Goal: Information Seeking & Learning: Learn about a topic

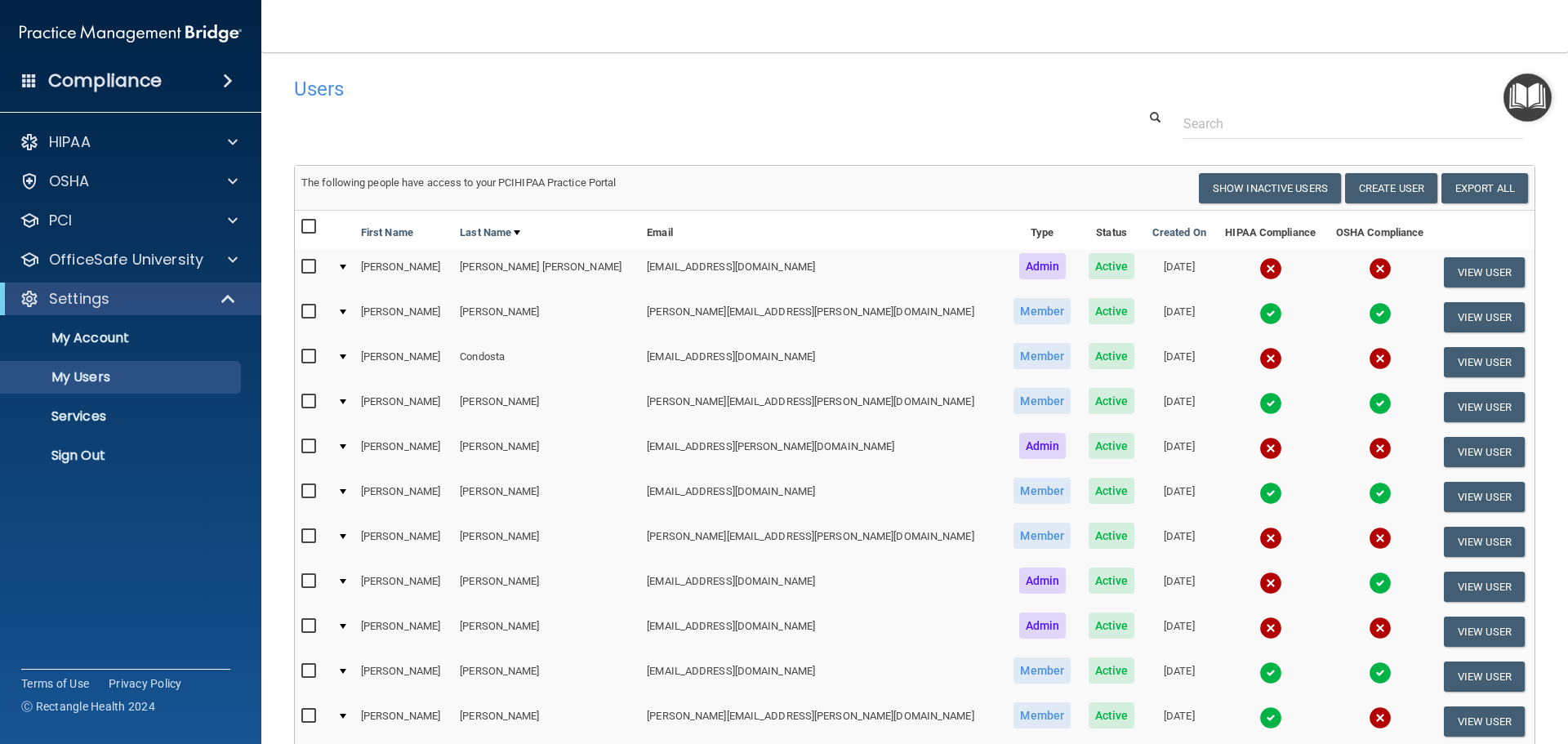
select select "20"
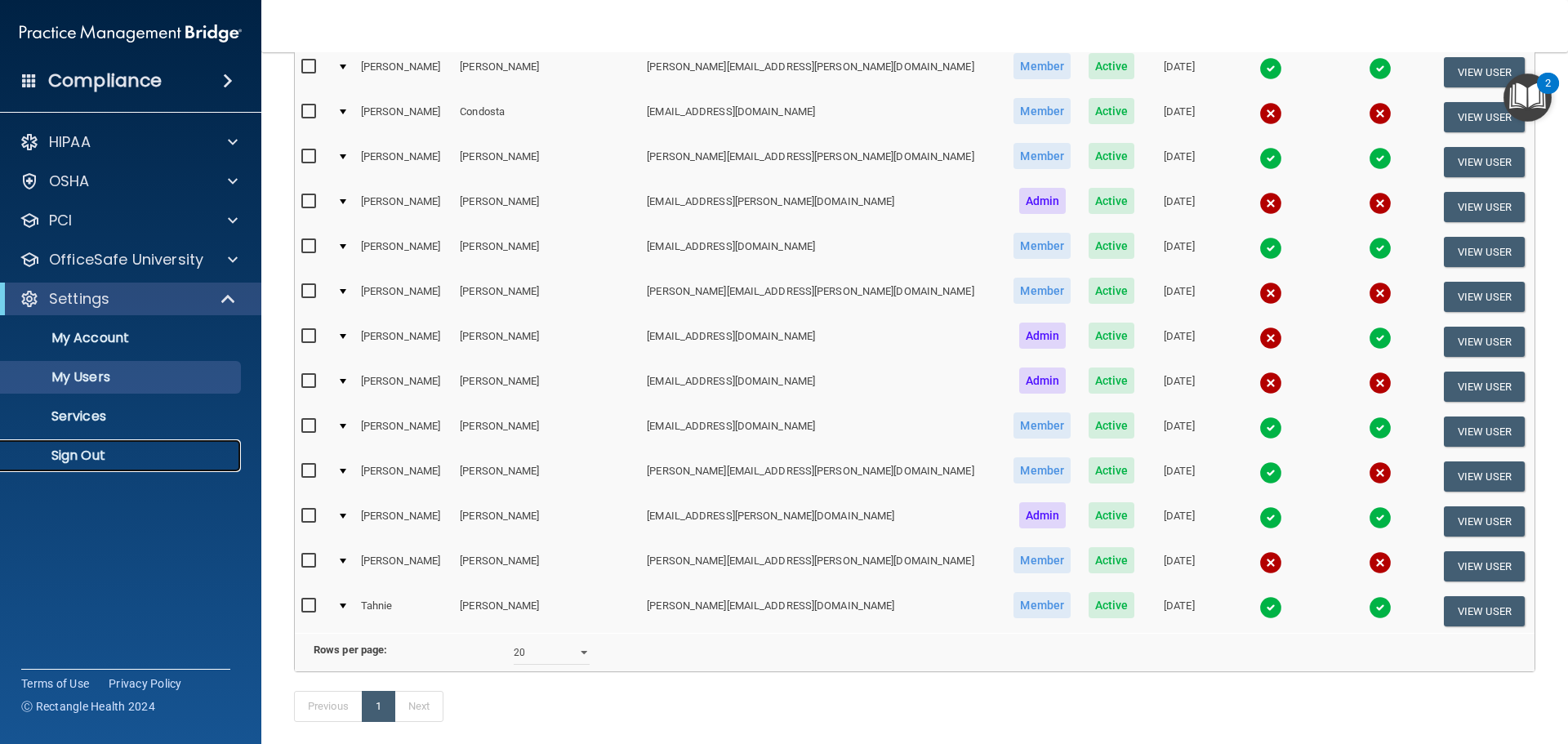
click at [93, 450] on p "Sign Out" at bounding box center [122, 455] width 223 height 16
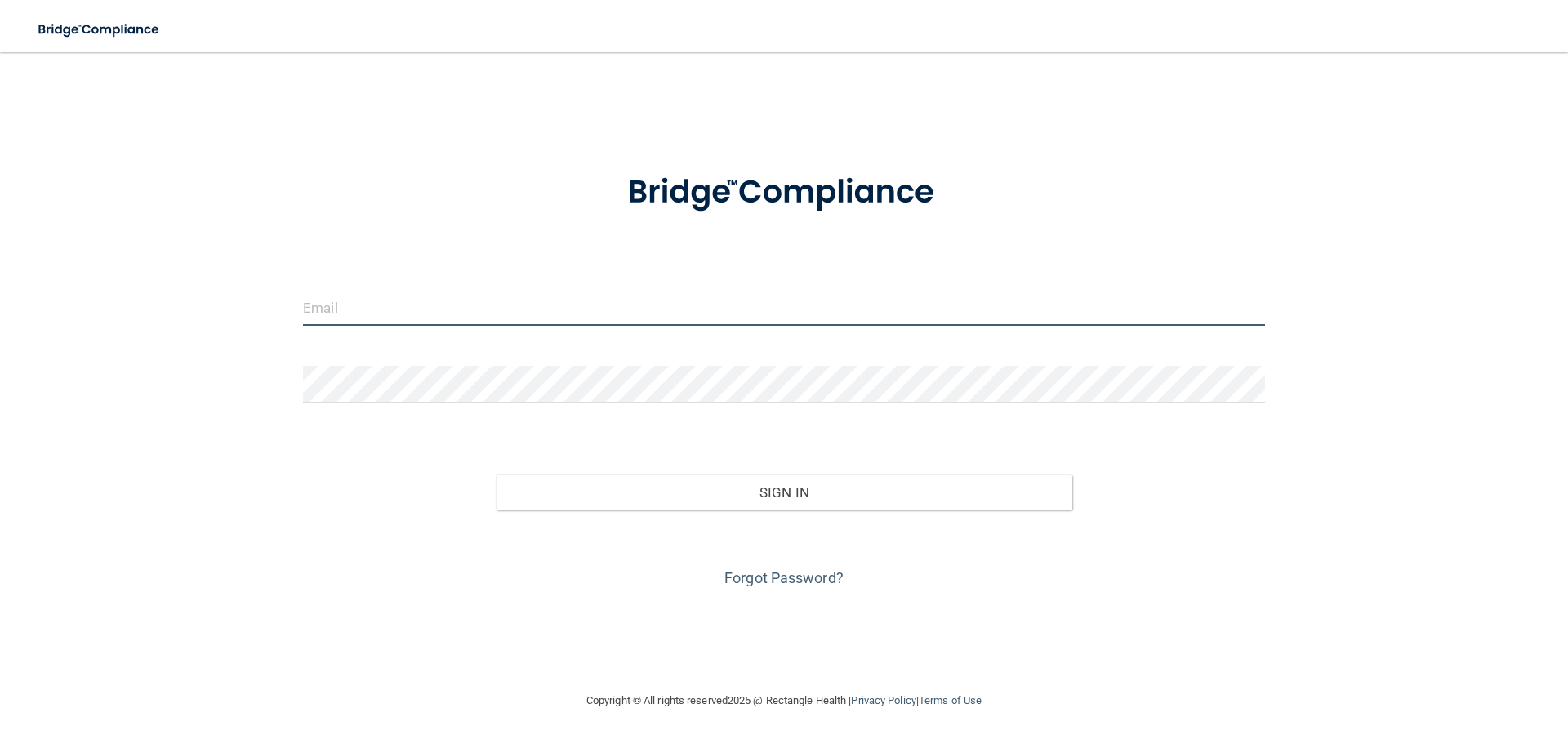
click at [490, 313] on input "email" at bounding box center [784, 307] width 962 height 37
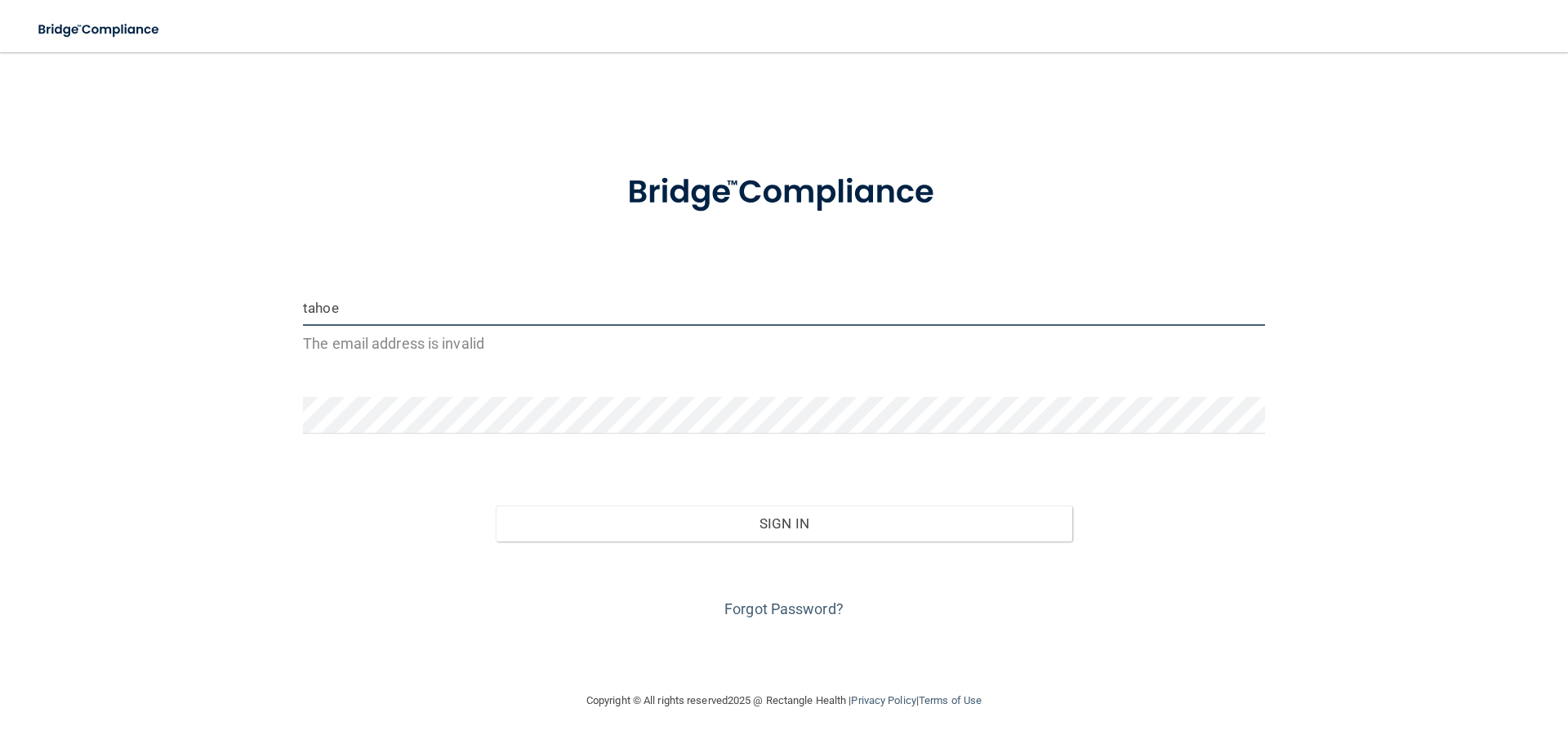
type input "[EMAIL_ADDRESS][DOMAIN_NAME]"
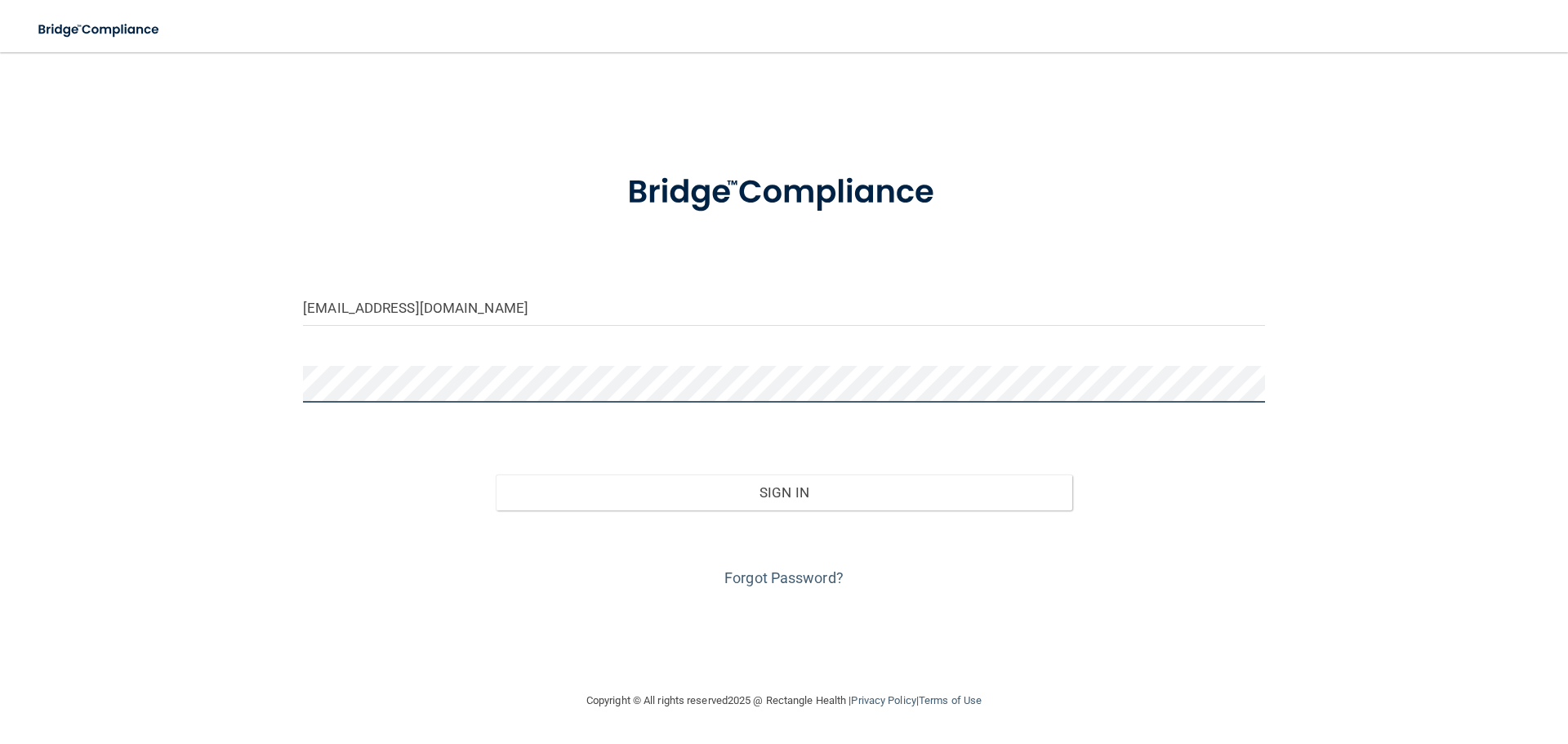
click at [496, 474] on button "Sign In" at bounding box center [785, 492] width 578 height 36
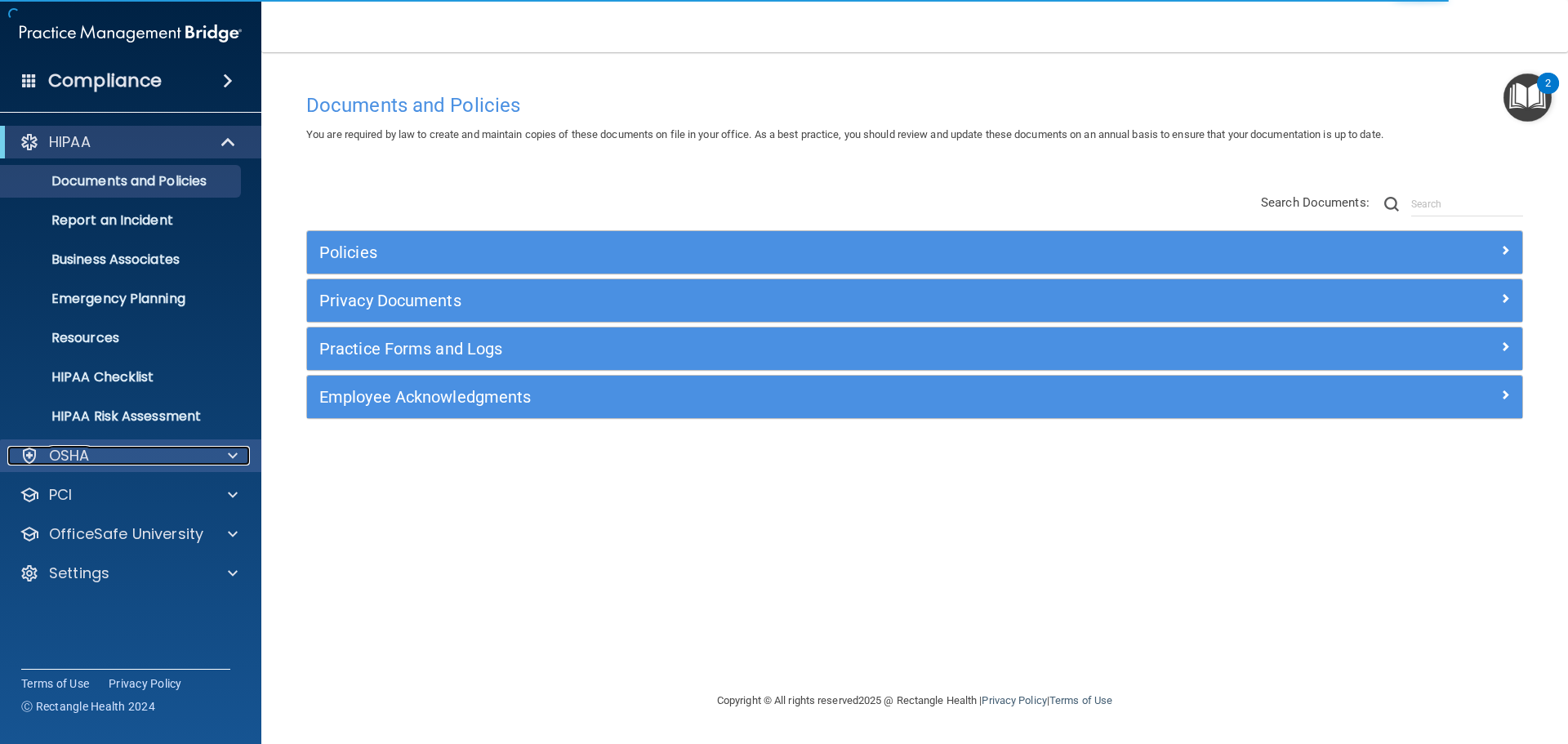
click at [69, 448] on p "OSHA" at bounding box center [69, 455] width 41 height 20
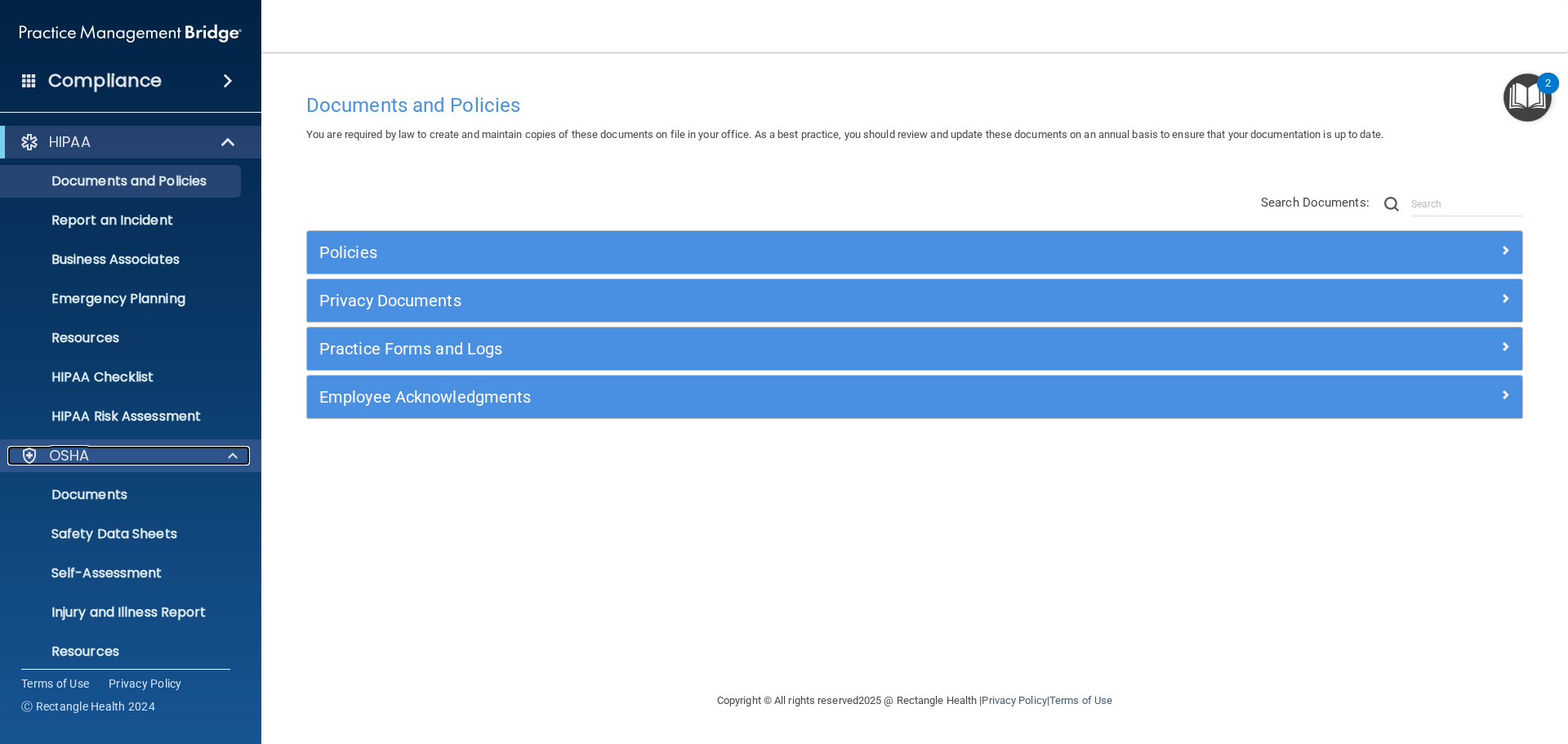
click at [99, 446] on div "OSHA" at bounding box center [108, 455] width 202 height 20
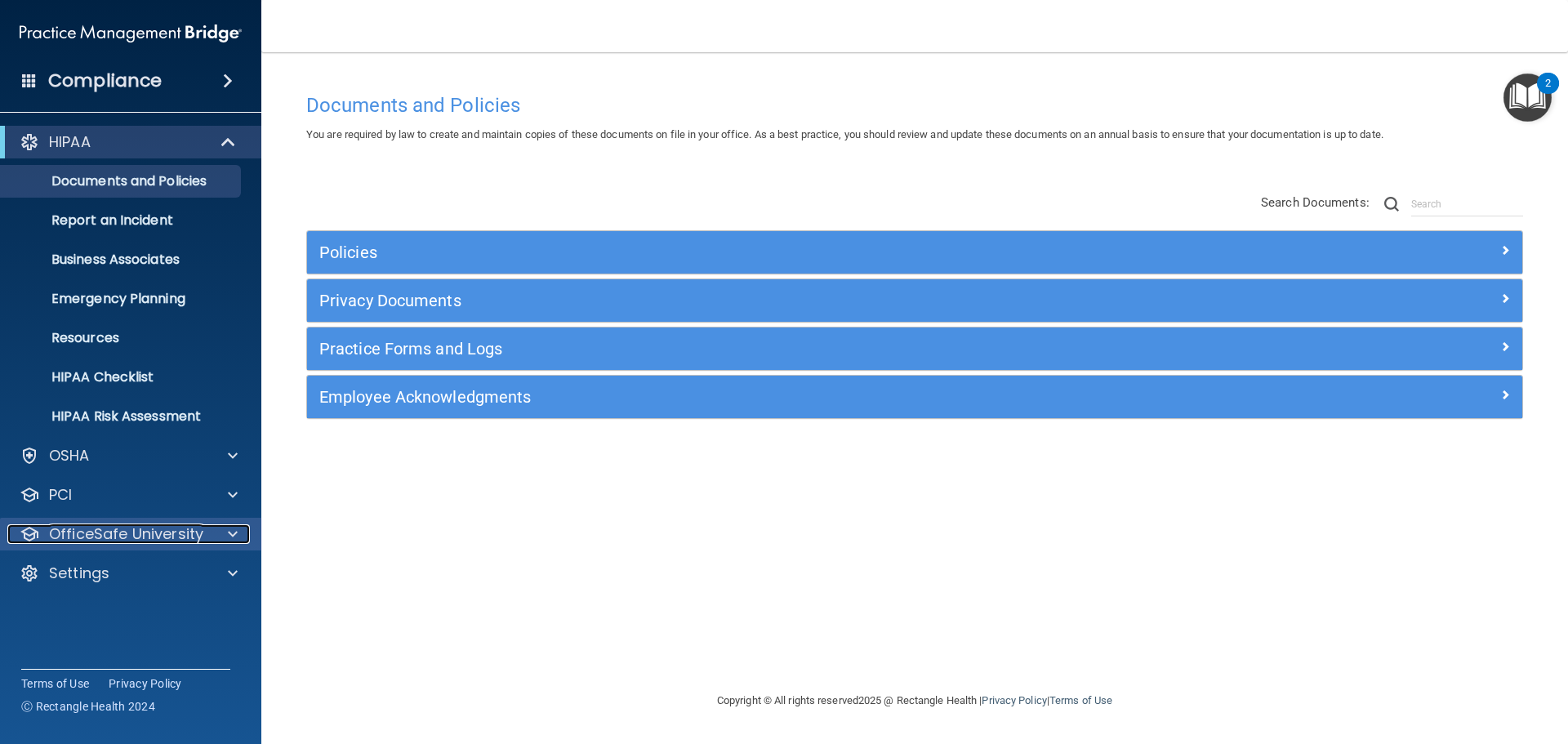
click at [122, 543] on p "OfficeSafe University" at bounding box center [126, 534] width 154 height 20
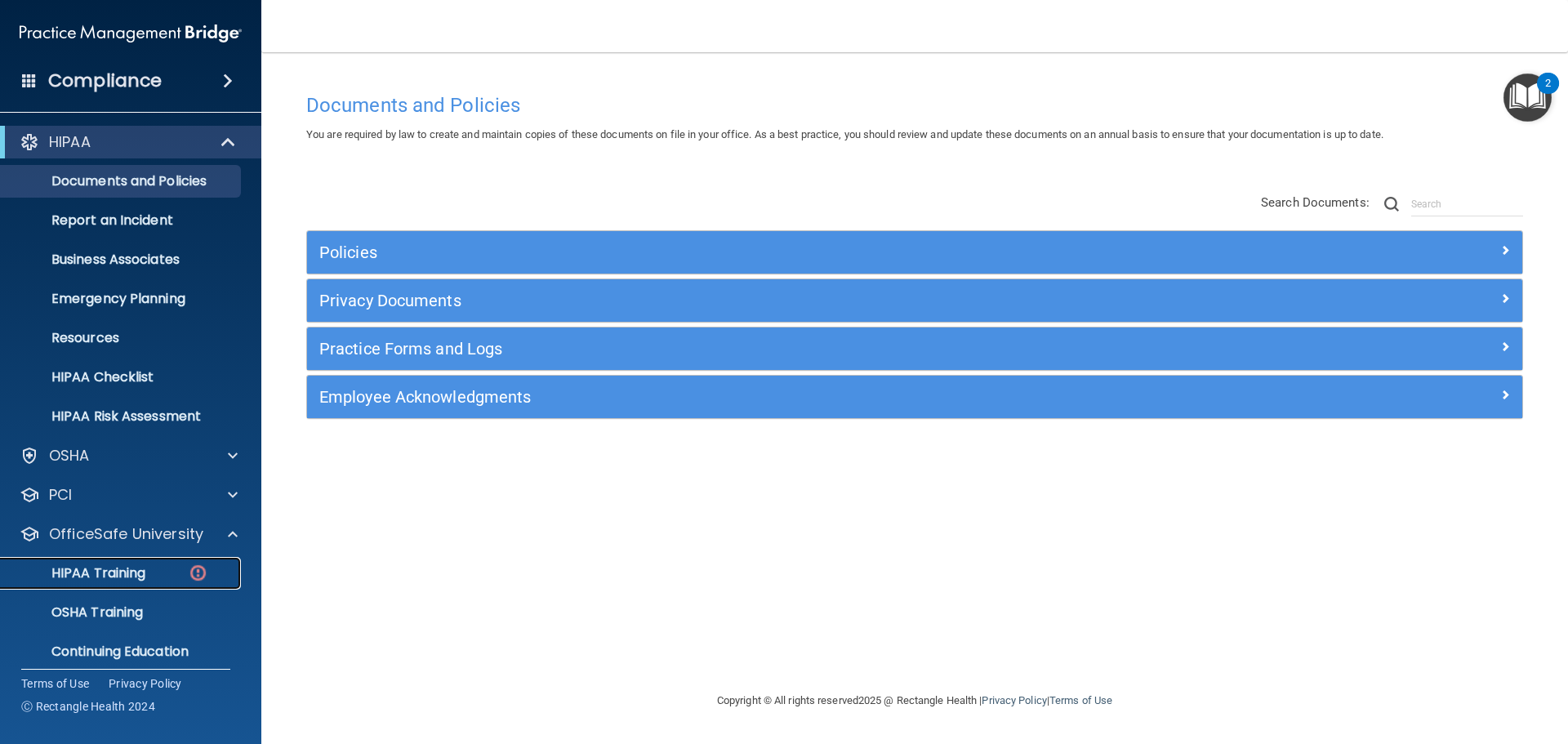
click at [119, 572] on p "HIPAA Training" at bounding box center [78, 573] width 135 height 16
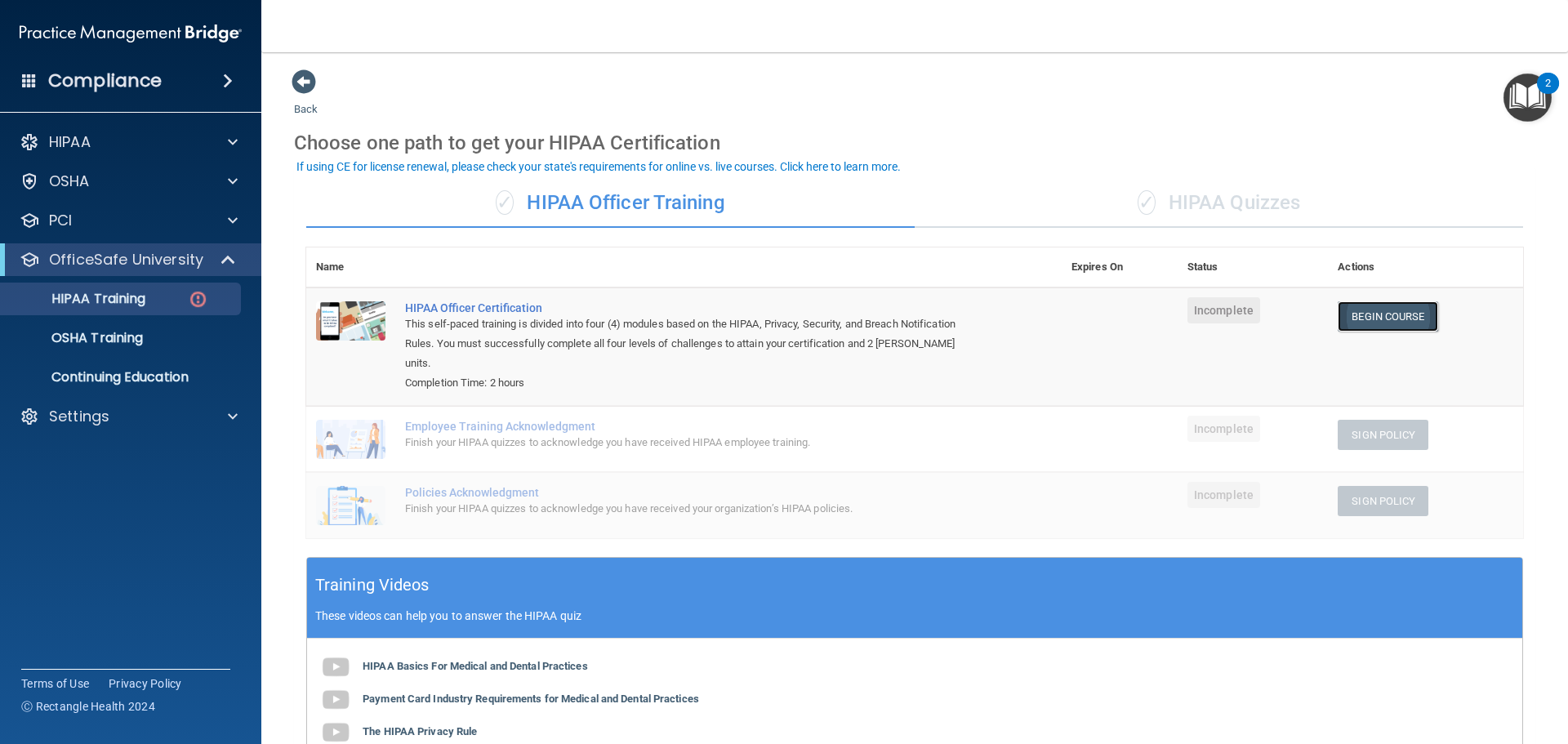
click at [1357, 318] on link "Begin Course" at bounding box center [1387, 316] width 100 height 30
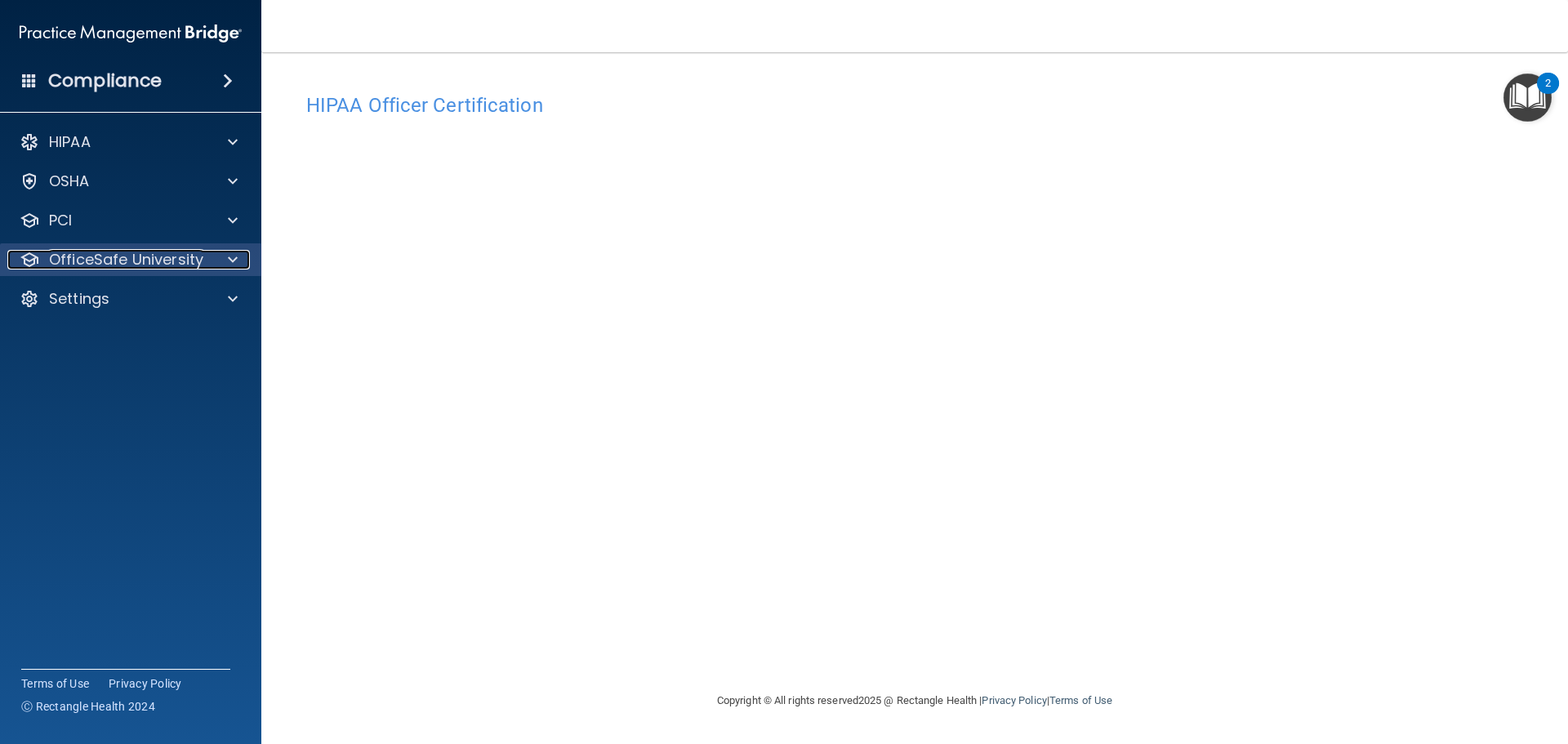
click at [85, 264] on p "OfficeSafe University" at bounding box center [126, 259] width 154 height 20
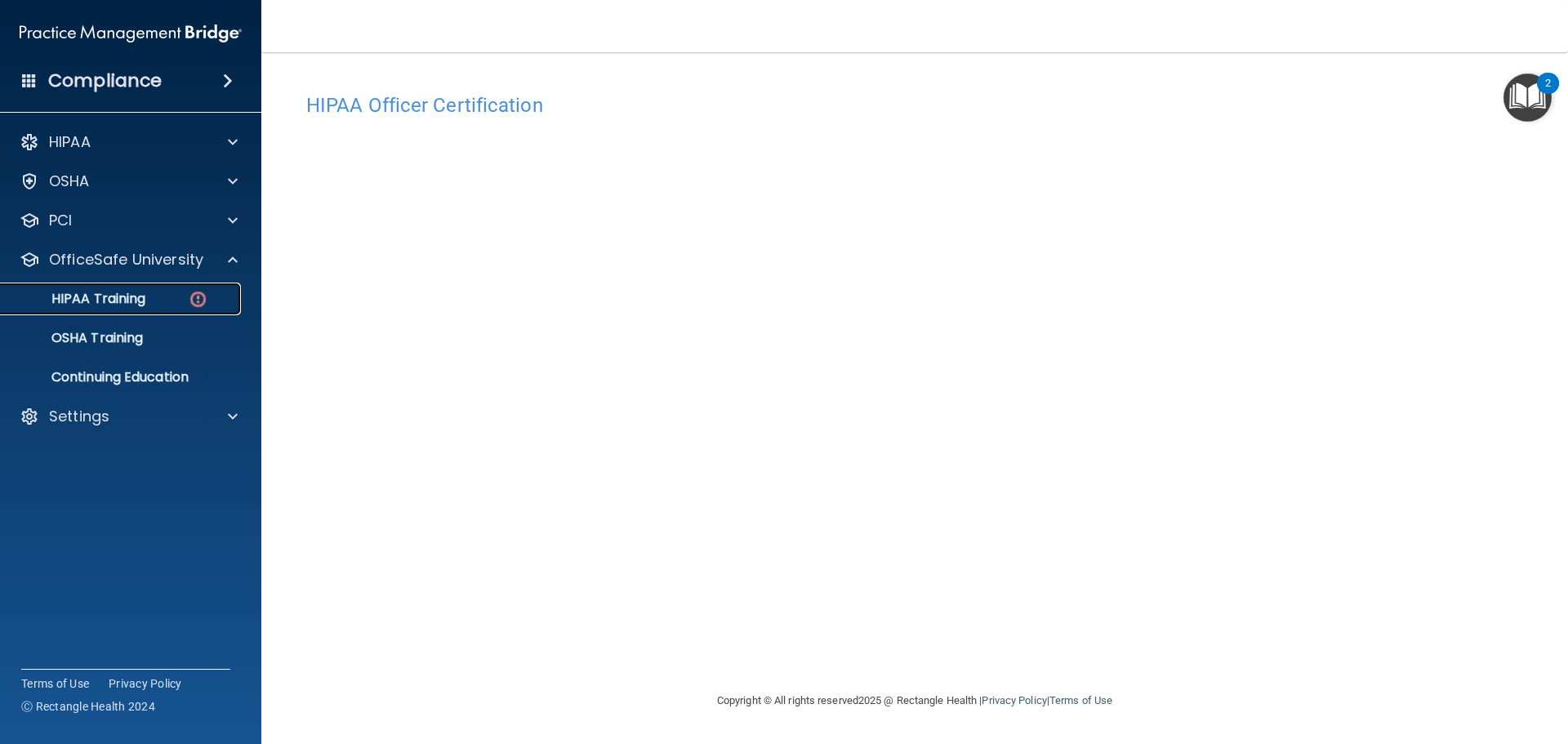
click at [96, 299] on p "HIPAA Training" at bounding box center [78, 298] width 135 height 16
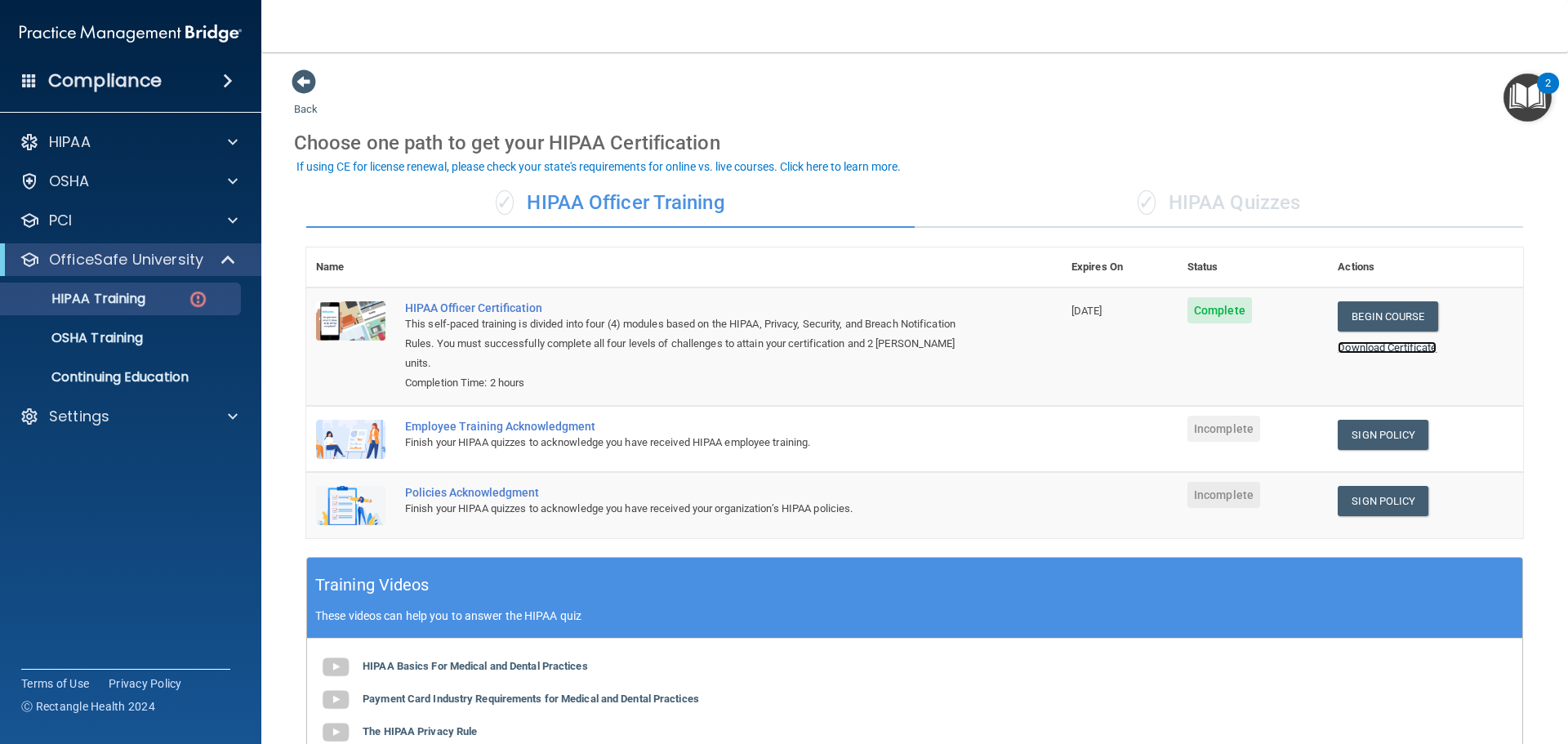
click at [1379, 348] on link "Download Certificate" at bounding box center [1387, 347] width 99 height 12
click at [125, 292] on p "HIPAA Training" at bounding box center [78, 298] width 135 height 16
click at [1359, 420] on link "Sign Policy" at bounding box center [1383, 435] width 90 height 30
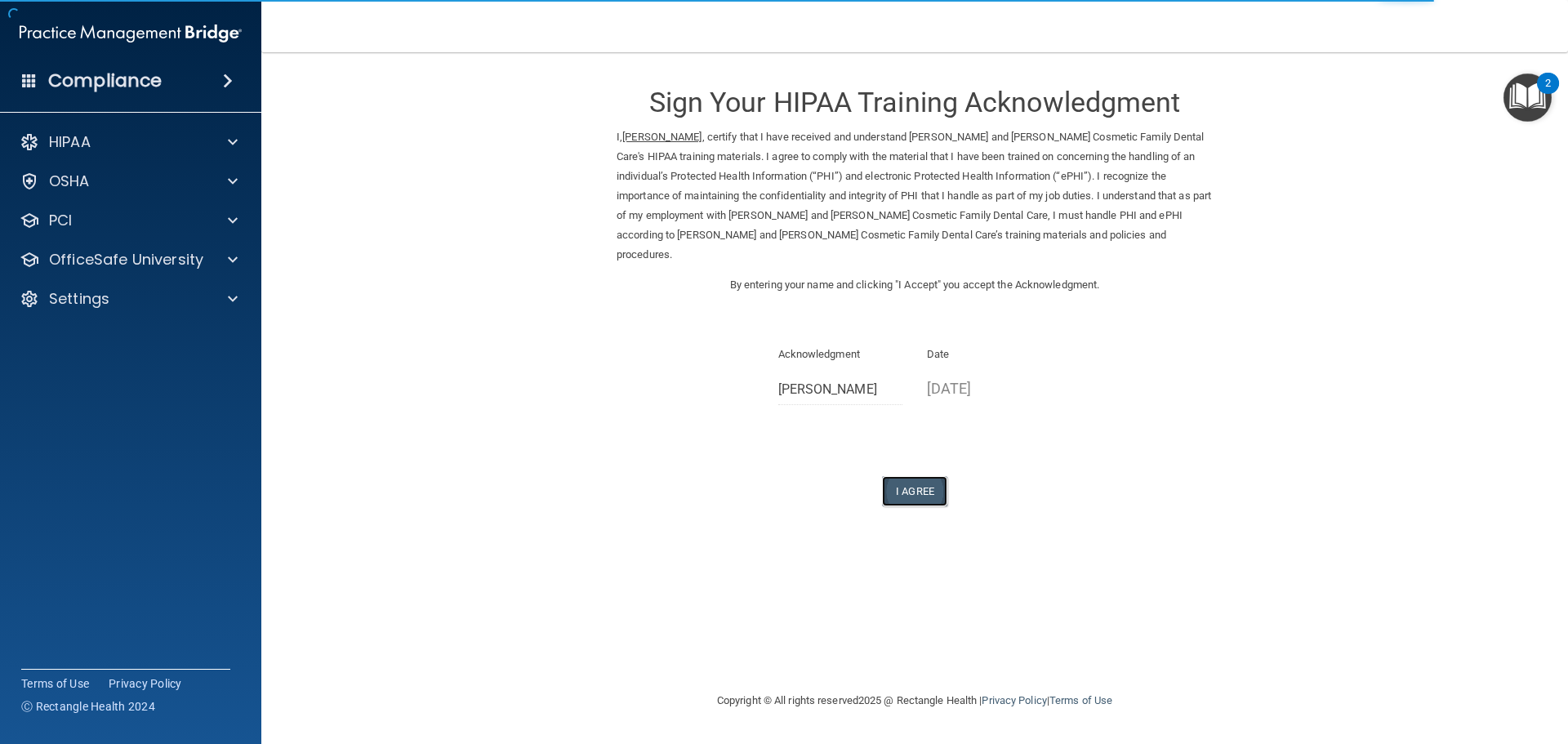
click at [932, 476] on button "I Agree" at bounding box center [914, 491] width 66 height 30
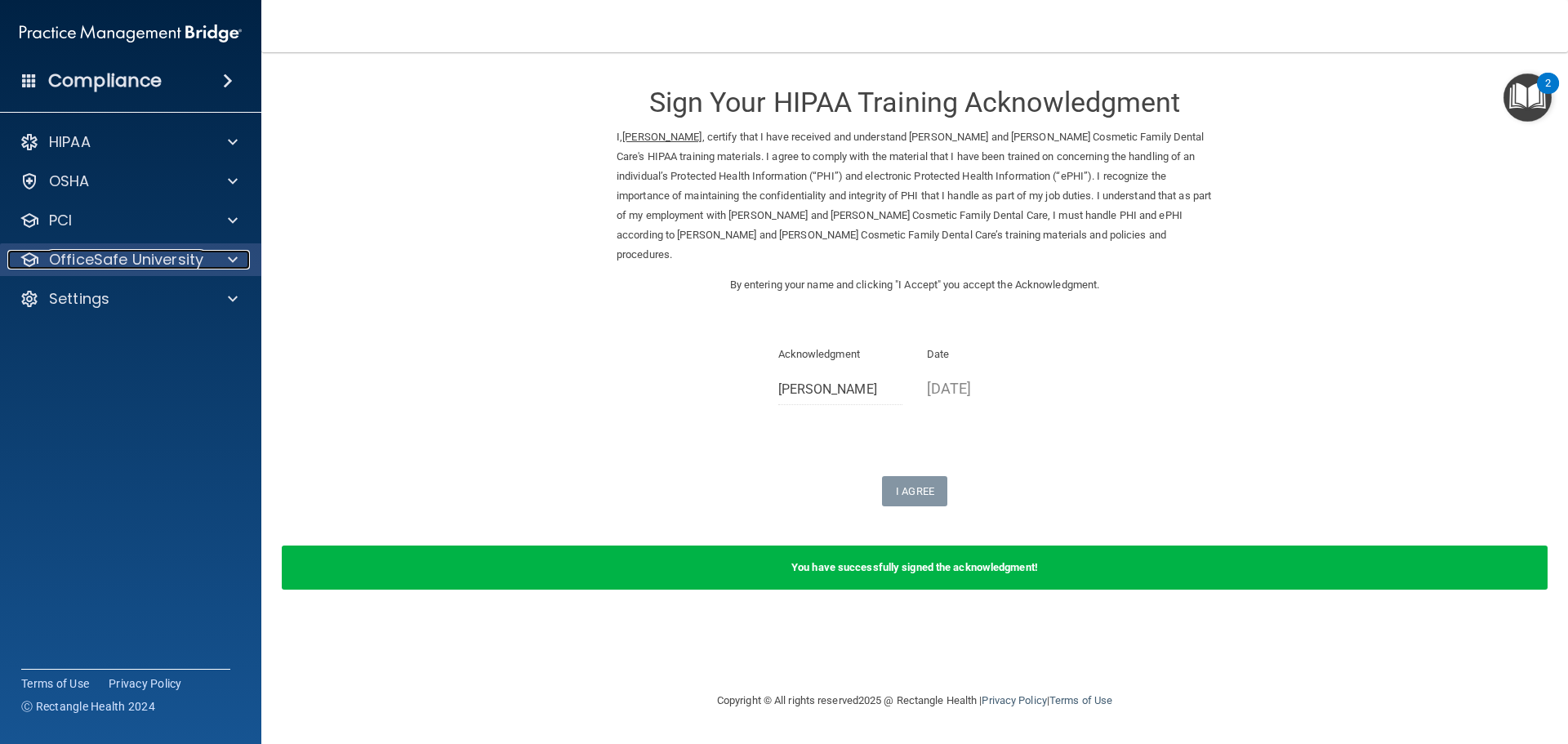
click at [137, 266] on p "OfficeSafe University" at bounding box center [126, 259] width 154 height 20
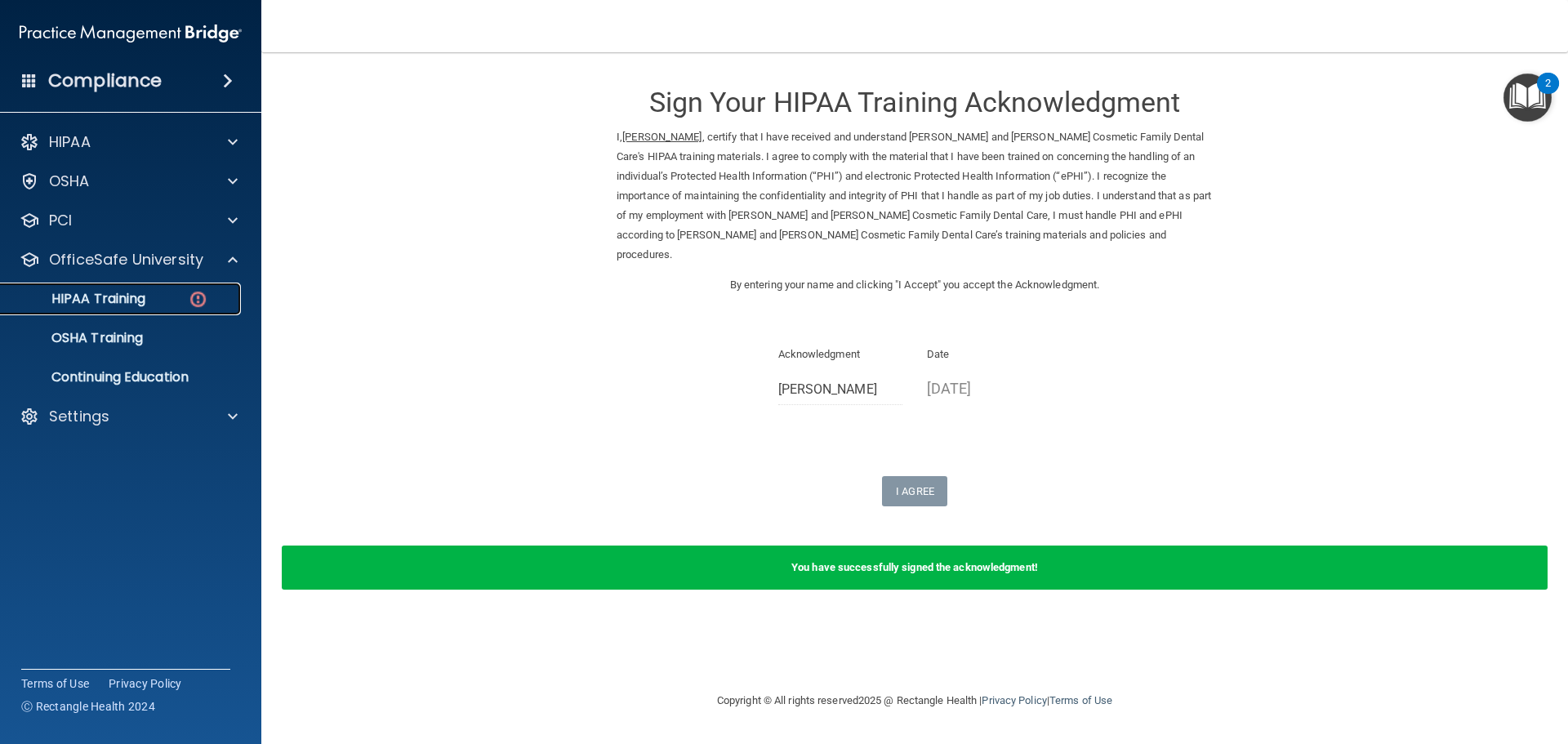
click at [125, 305] on p "HIPAA Training" at bounding box center [78, 298] width 135 height 16
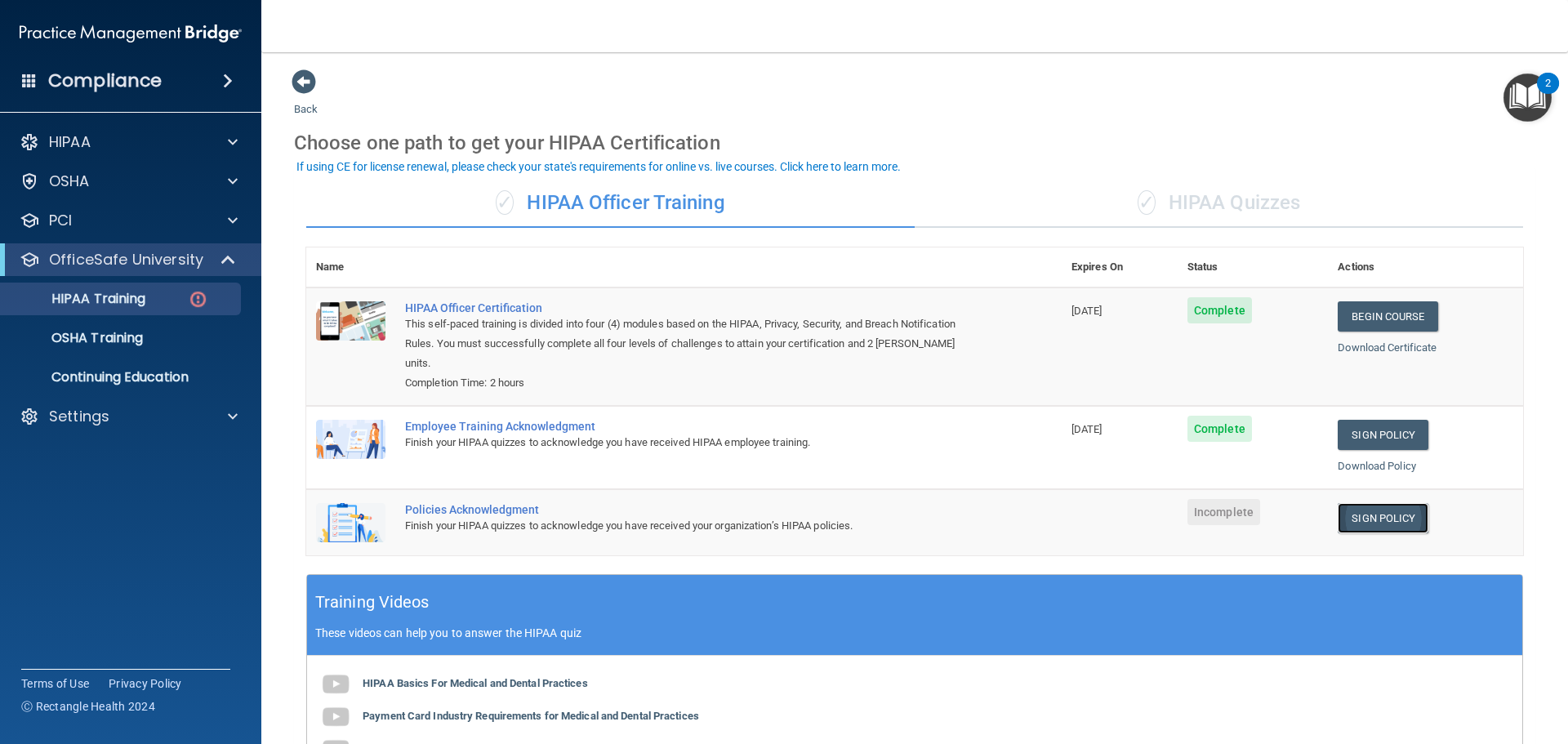
click at [1374, 503] on link "Sign Policy" at bounding box center [1383, 518] width 90 height 30
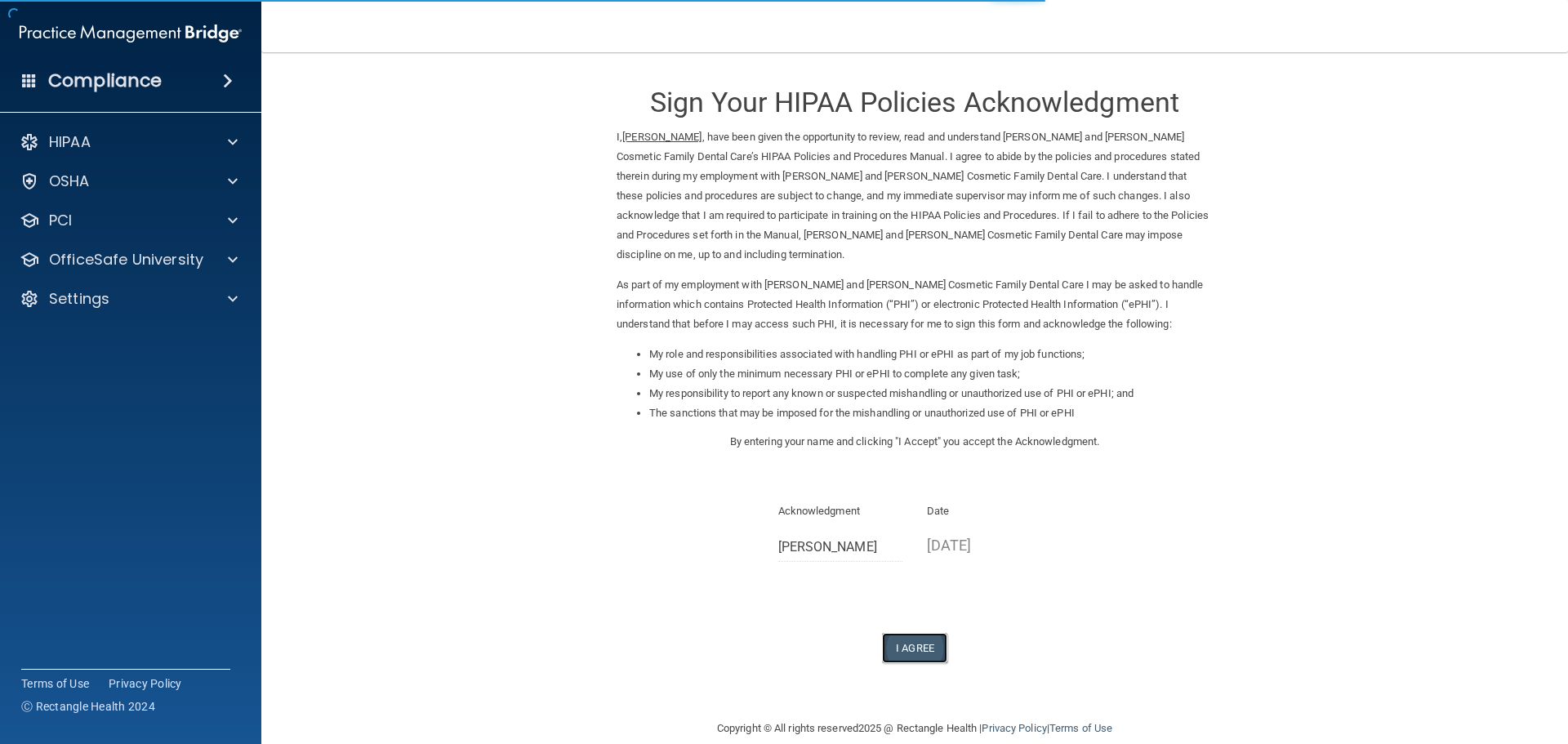
click at [911, 633] on button "I Agree" at bounding box center [914, 648] width 66 height 30
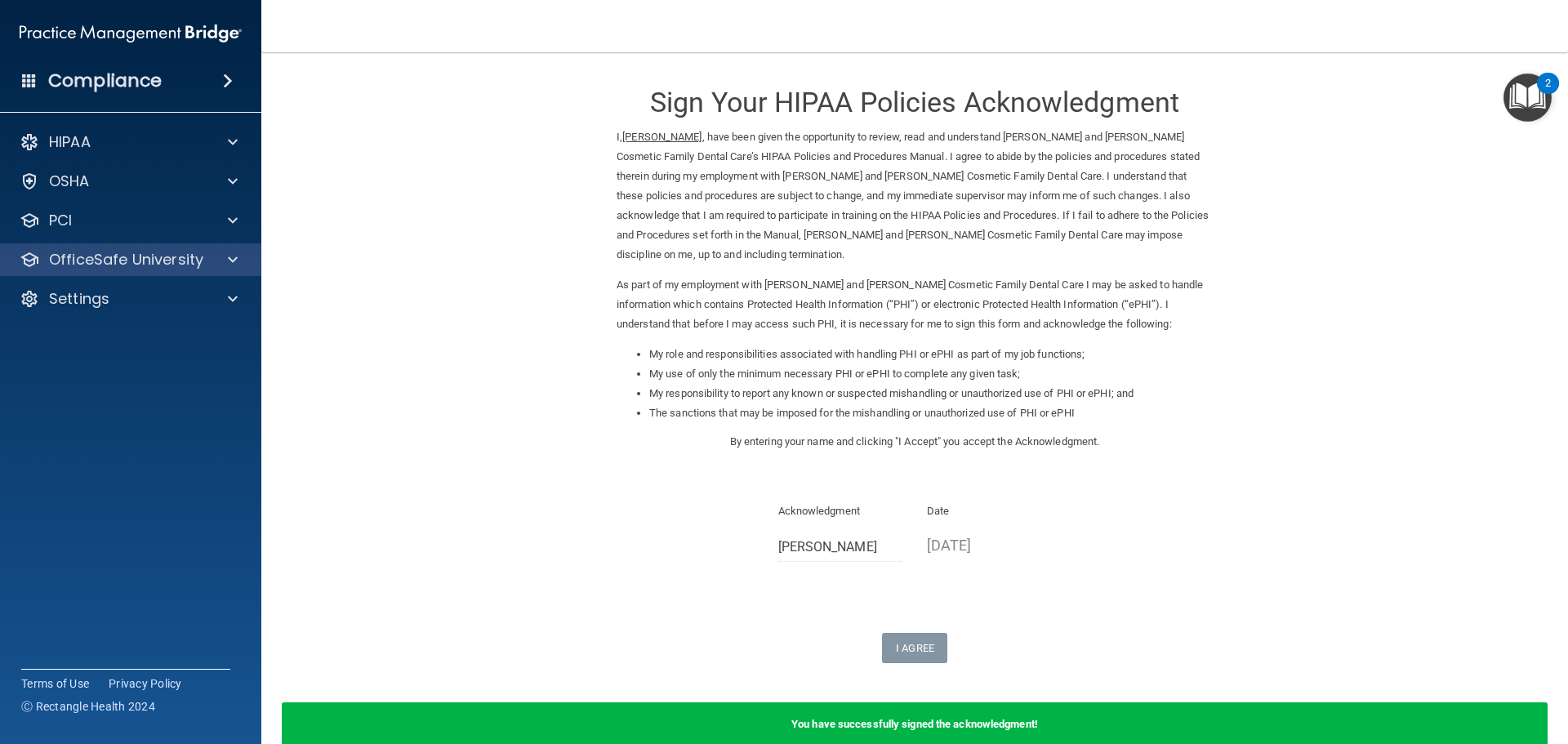
click at [152, 270] on div "OfficeSafe University" at bounding box center [131, 259] width 262 height 32
click at [140, 263] on p "OfficeSafe University" at bounding box center [126, 259] width 154 height 20
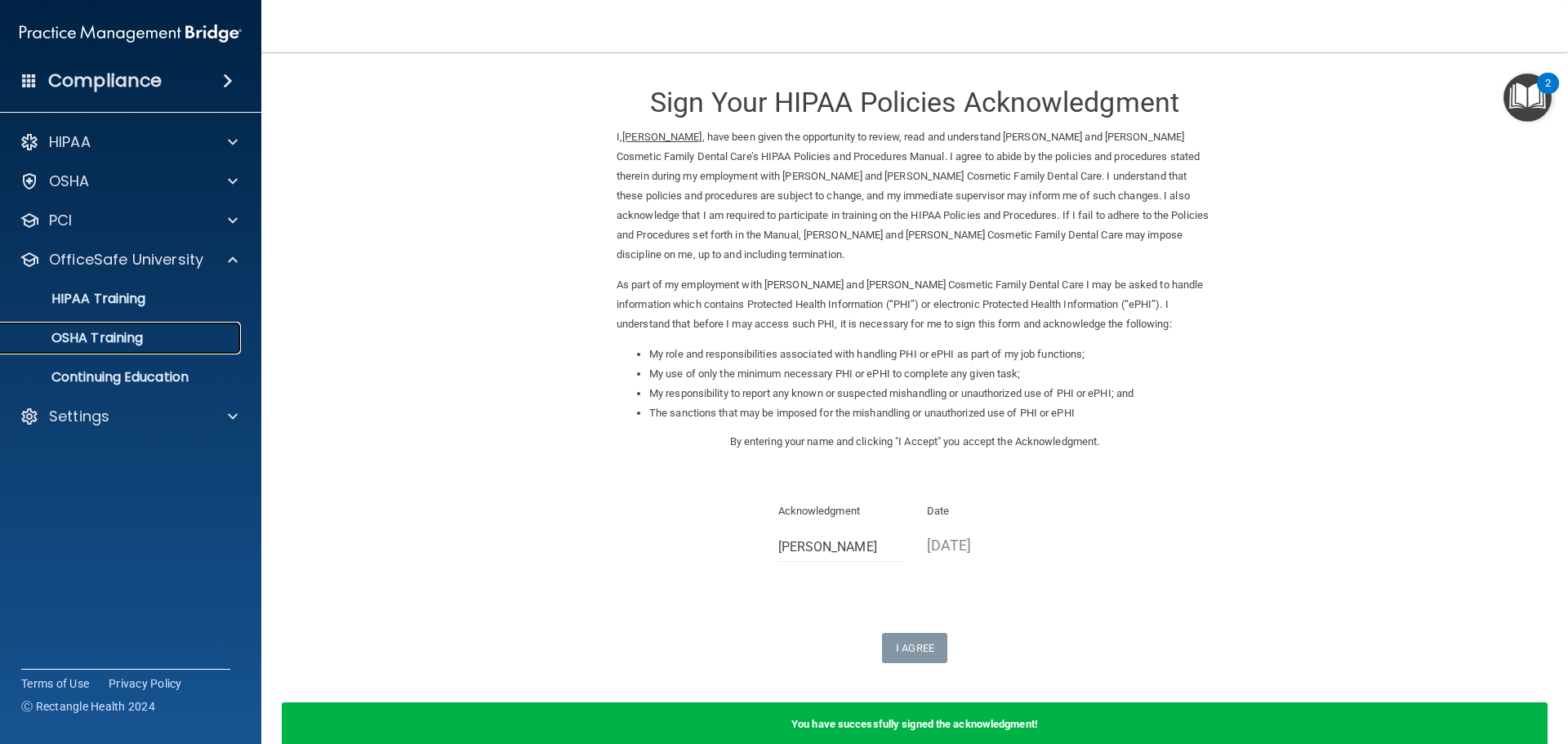
click at [118, 346] on p "OSHA Training" at bounding box center [76, 337] width 132 height 16
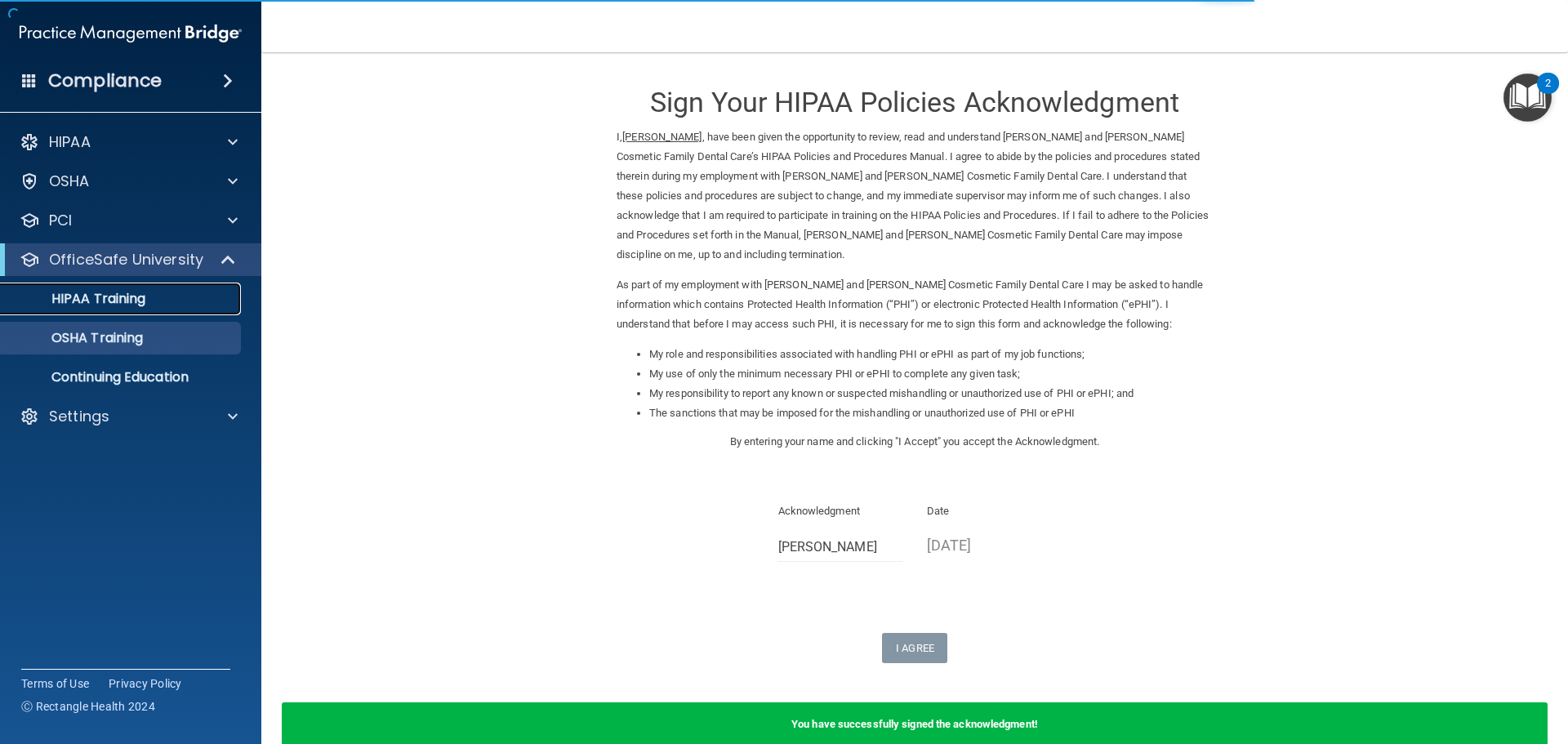
click at [101, 295] on p "HIPAA Training" at bounding box center [78, 298] width 135 height 16
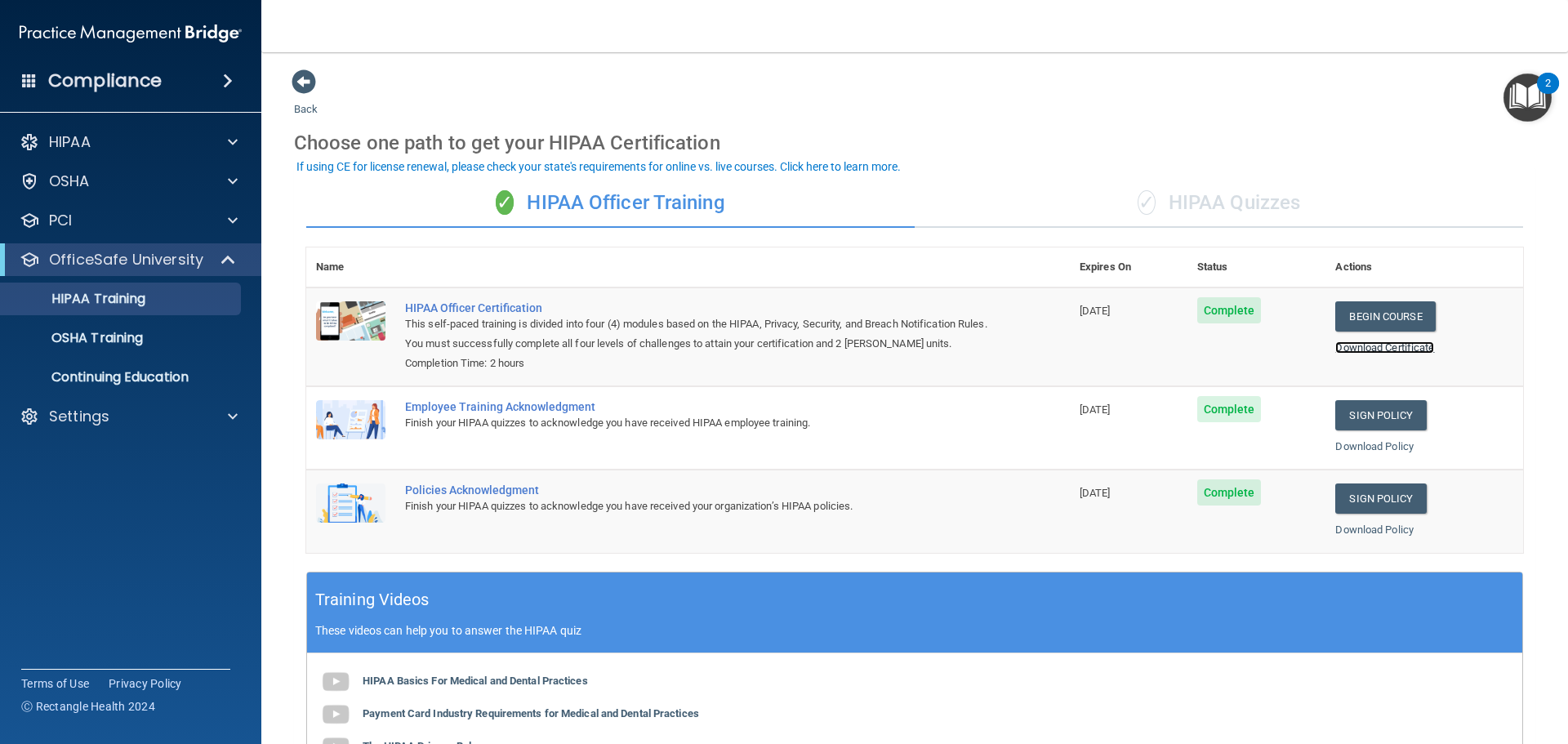
click at [1348, 350] on link "Download Certificate" at bounding box center [1385, 347] width 99 height 12
click at [1345, 531] on link "Download Policy" at bounding box center [1374, 529] width 79 height 12
click at [143, 302] on p "HIPAA Training" at bounding box center [78, 298] width 135 height 16
click at [129, 334] on p "OSHA Training" at bounding box center [76, 337] width 132 height 16
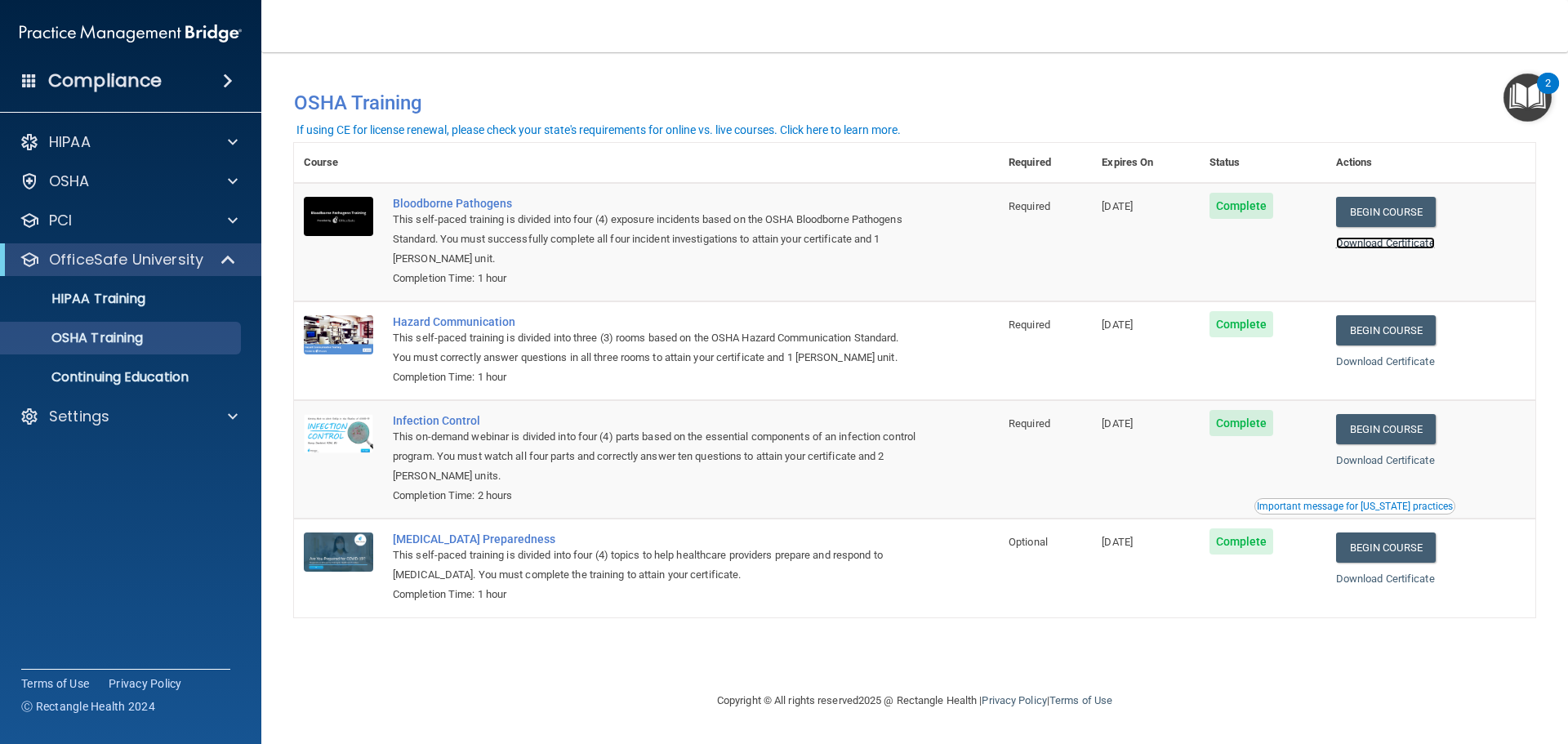
click at [1407, 243] on link "Download Certificate" at bounding box center [1386, 242] width 99 height 12
click at [1408, 361] on link "Download Certificate" at bounding box center [1386, 361] width 99 height 12
click at [1387, 458] on link "Download Certificate" at bounding box center [1386, 460] width 99 height 12
click at [1422, 580] on link "Download Certificate" at bounding box center [1386, 579] width 99 height 12
